Goal: Task Accomplishment & Management: Use online tool/utility

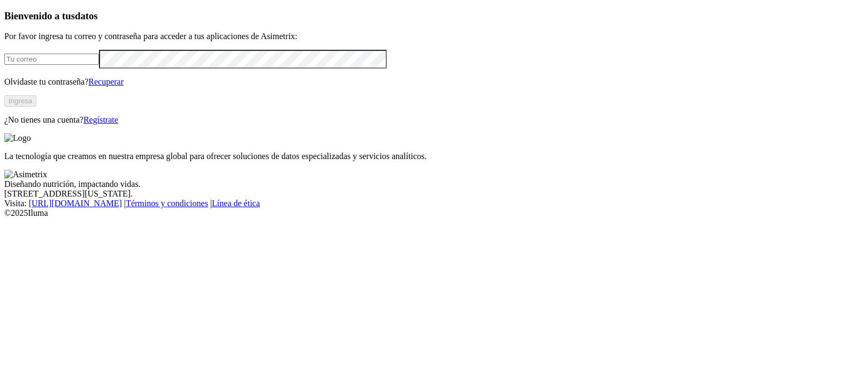
click at [99, 65] on input "email" at bounding box center [51, 58] width 95 height 11
type input "[PERSON_NAME][EMAIL_ADDRESS][PERSON_NAME][DOMAIN_NAME]"
click input "submit" at bounding box center [0, 0] width 0 height 0
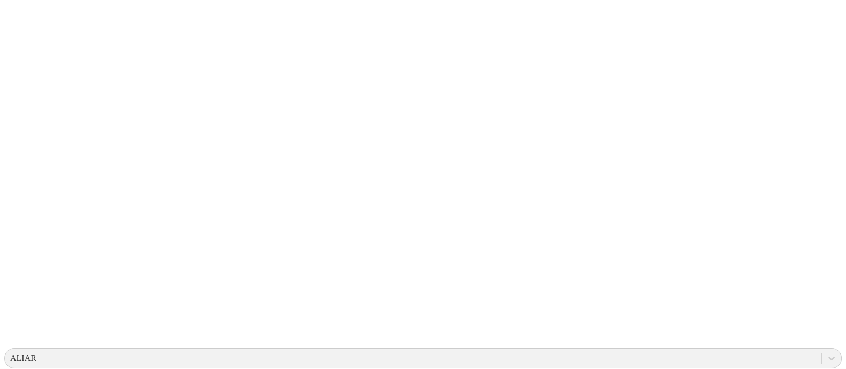
scroll to position [142, 0]
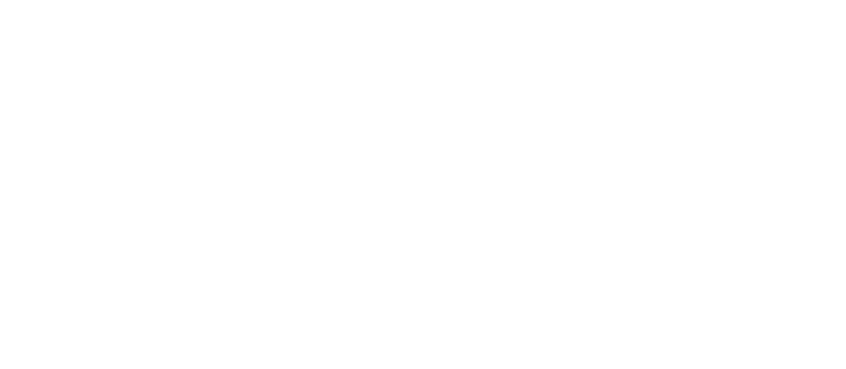
scroll to position [0, 0]
